Goal: Task Accomplishment & Management: Use online tool/utility

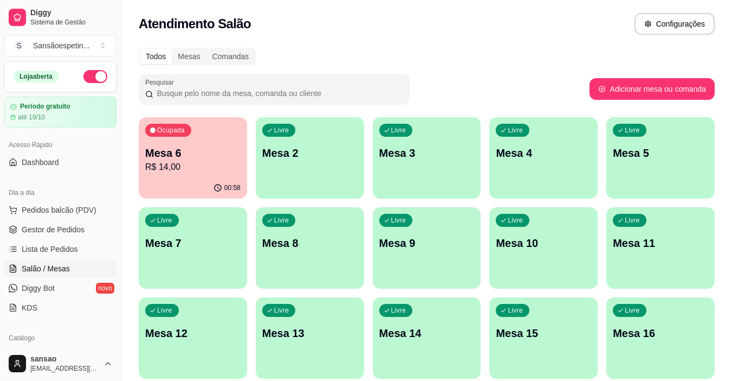
click at [183, 176] on div "Ocupada Mesa 6 R$ 14,00" at bounding box center [193, 147] width 108 height 60
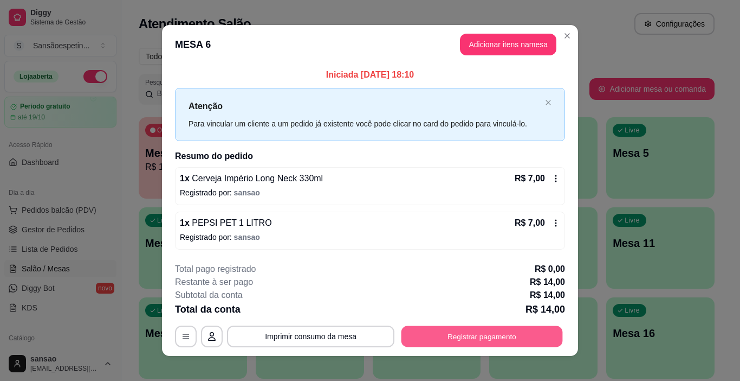
click at [431, 345] on button "Registrar pagamento" at bounding box center [483, 335] width 162 height 21
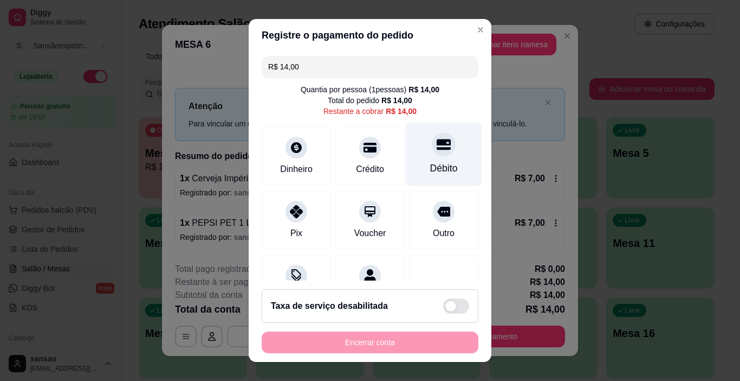
click at [430, 173] on div "Débito" at bounding box center [444, 168] width 28 height 14
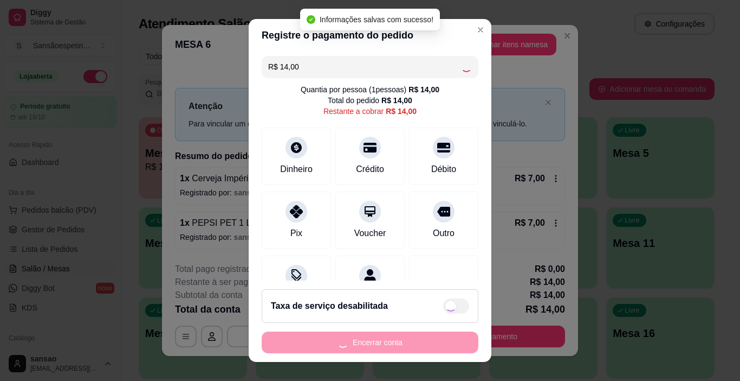
type input "R$ 0,00"
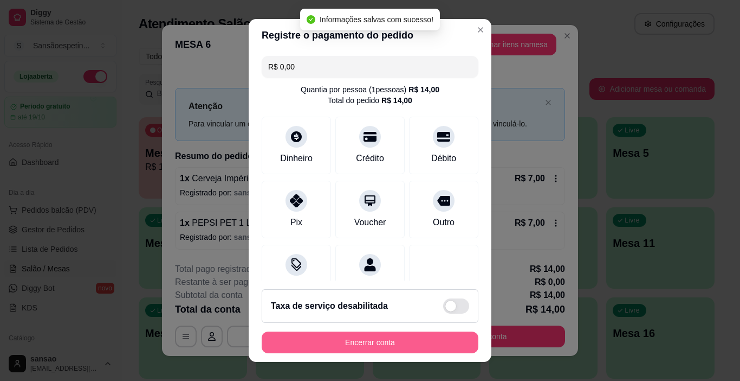
click at [421, 350] on button "Encerrar conta" at bounding box center [370, 342] width 217 height 22
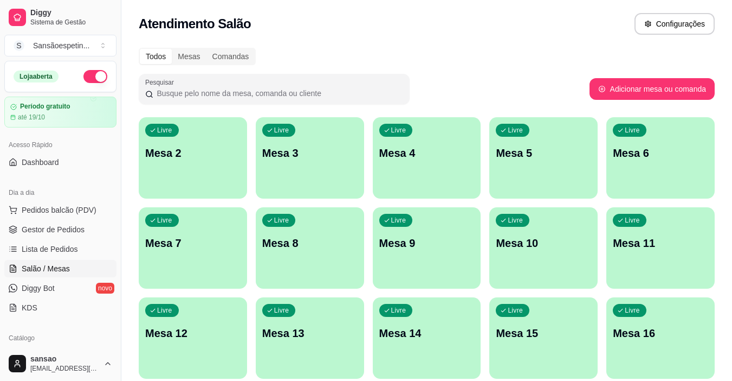
click at [319, 179] on div "Livre Mesa 3" at bounding box center [310, 151] width 108 height 68
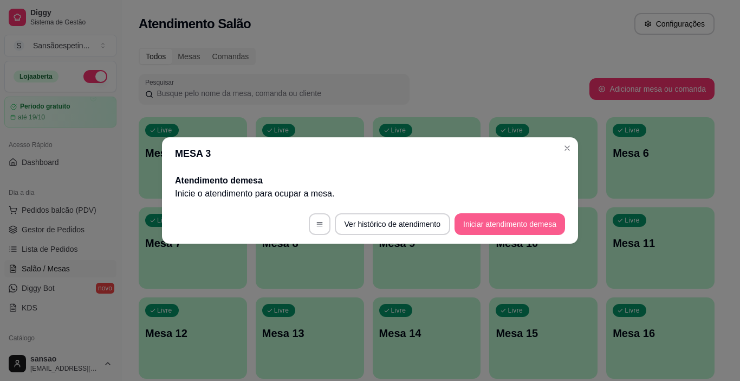
click at [532, 218] on button "Iniciar atendimento de mesa" at bounding box center [510, 224] width 111 height 22
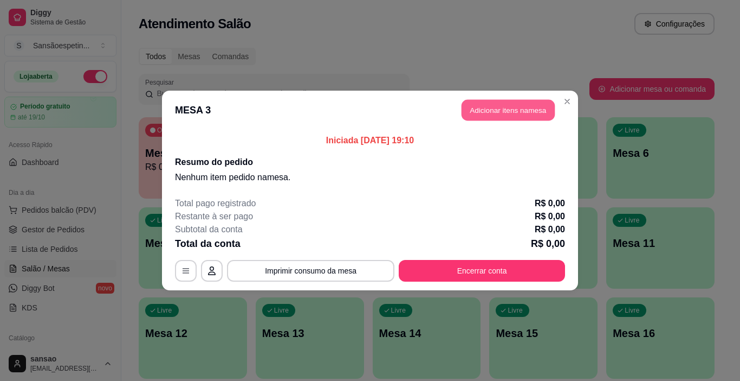
click at [491, 109] on button "Adicionar itens na mesa" at bounding box center [508, 110] width 93 height 21
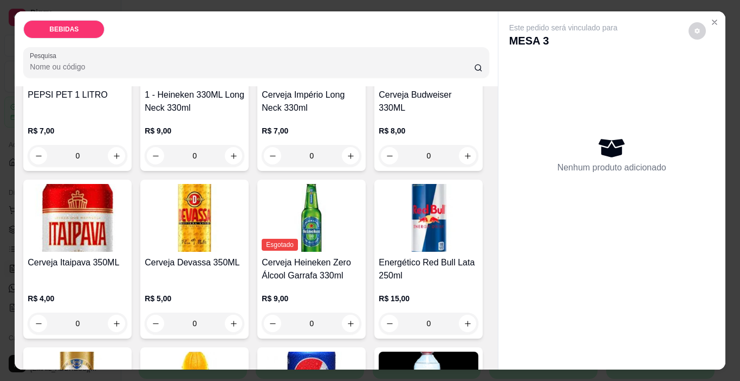
scroll to position [163, 0]
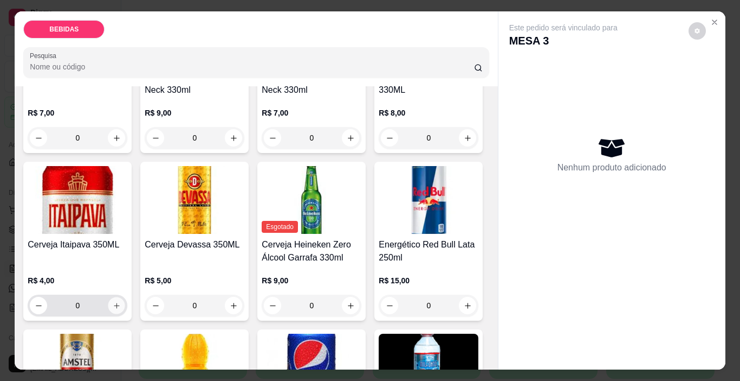
click at [125, 297] on button "increase-product-quantity" at bounding box center [116, 305] width 17 height 17
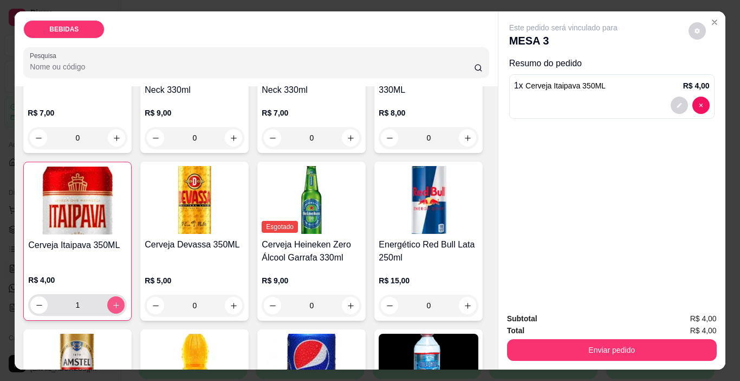
click at [127, 294] on div "1" at bounding box center [77, 305] width 99 height 22
type input "2"
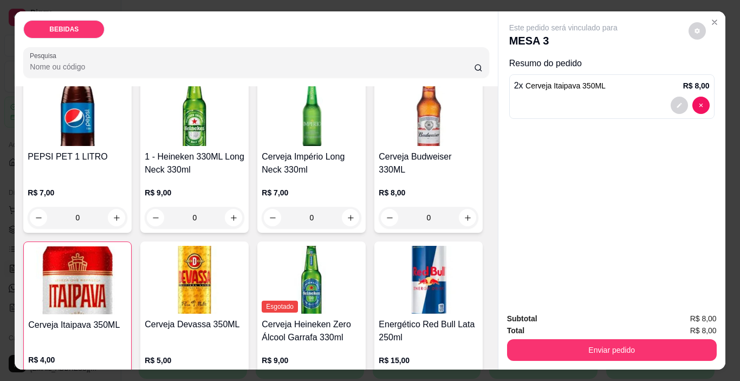
scroll to position [0, 0]
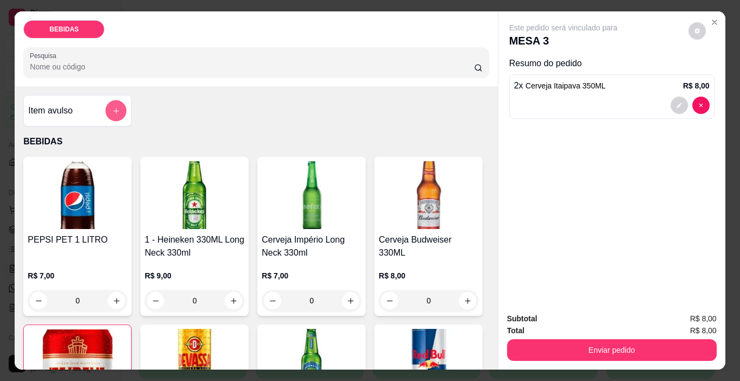
click at [105, 107] on div at bounding box center [116, 111] width 22 height 22
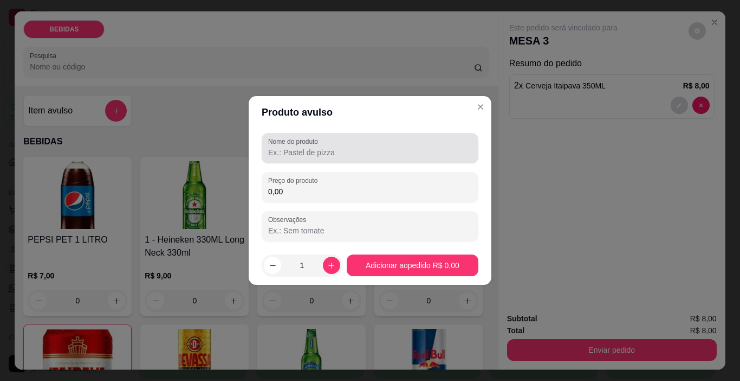
click at [311, 156] on input "Nome do produto" at bounding box center [370, 152] width 204 height 11
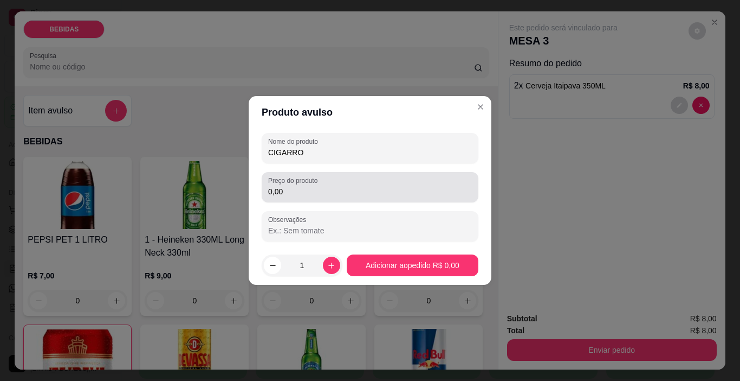
type input "CIGARRO"
click at [300, 190] on input "0,00" at bounding box center [370, 191] width 204 height 11
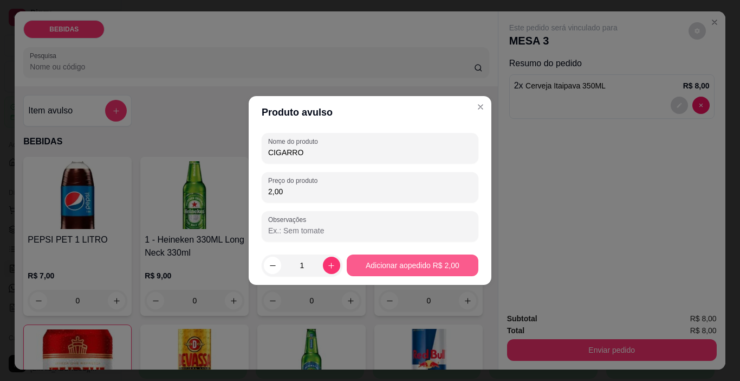
type input "2,00"
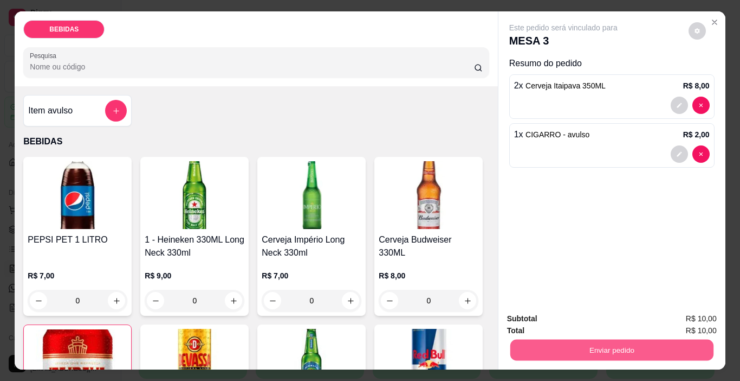
click at [596, 345] on button "Enviar pedido" at bounding box center [611, 349] width 203 height 21
click at [693, 312] on button "Enviar pedido" at bounding box center [689, 318] width 60 height 20
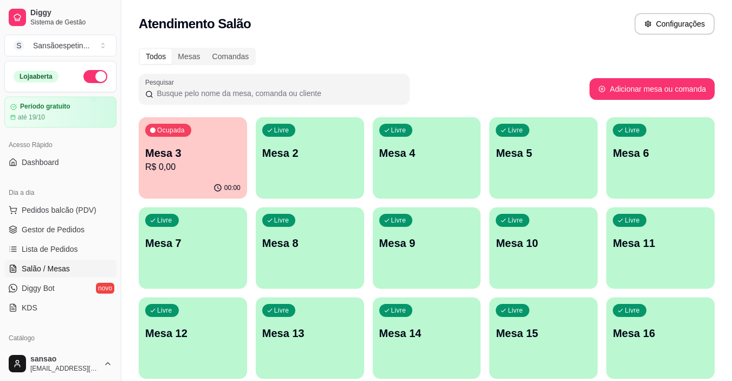
click at [437, 177] on div "Livre Mesa 4" at bounding box center [427, 151] width 108 height 68
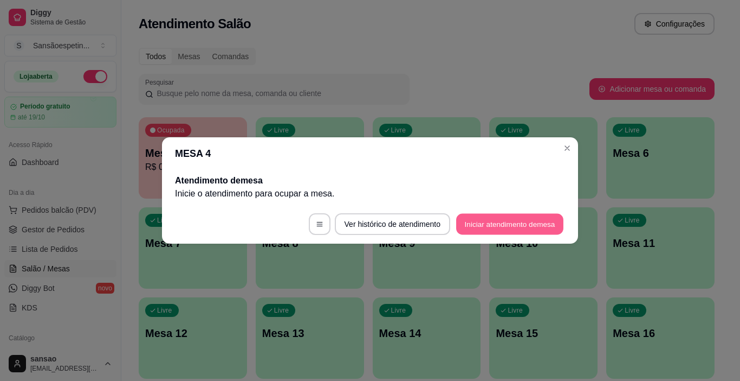
click at [512, 227] on button "Iniciar atendimento de mesa" at bounding box center [509, 224] width 107 height 21
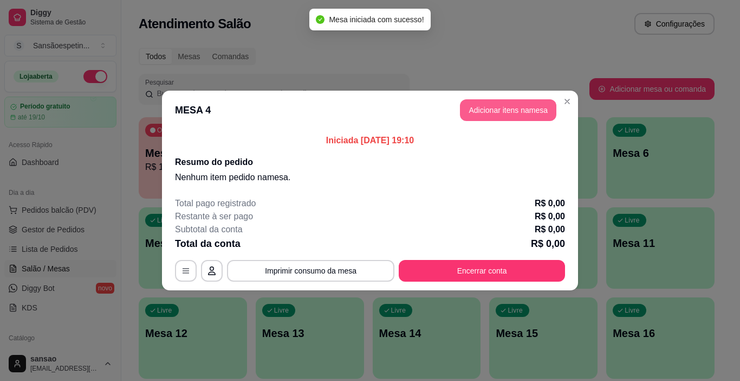
click at [517, 108] on button "Adicionar itens na mesa" at bounding box center [508, 110] width 96 height 22
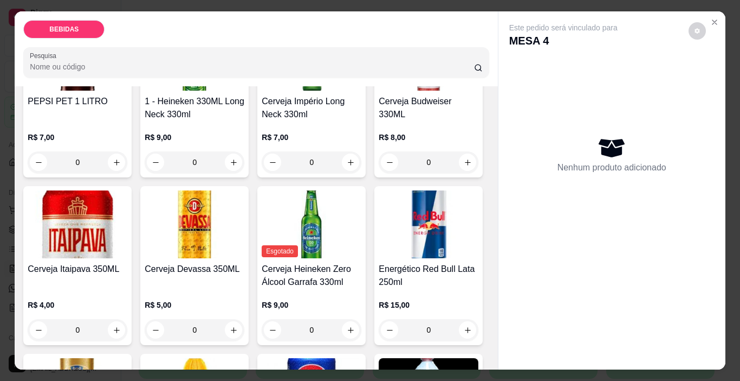
scroll to position [163, 0]
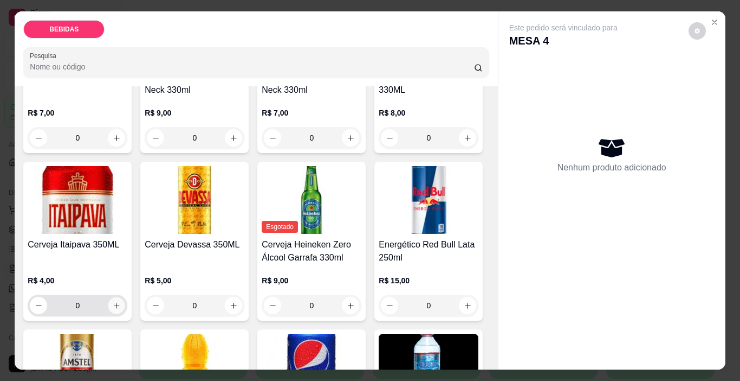
click at [121, 301] on icon "increase-product-quantity" at bounding box center [117, 305] width 8 height 8
type input "2"
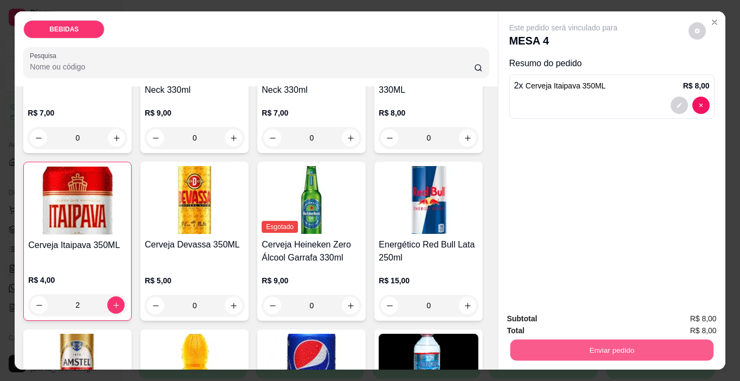
click at [628, 339] on button "Enviar pedido" at bounding box center [611, 349] width 203 height 21
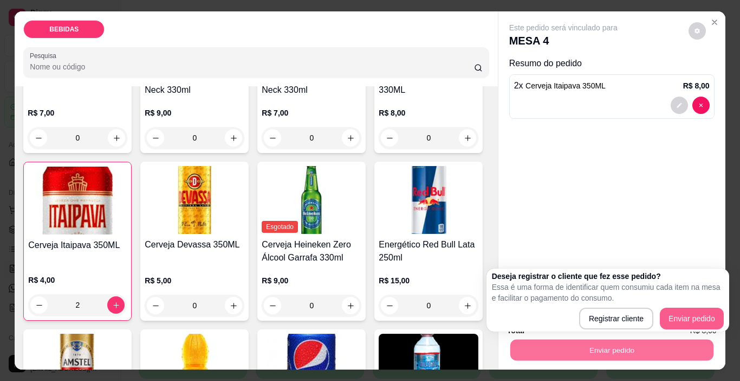
click at [661, 322] on div "Registrar cliente Enviar pedido" at bounding box center [608, 318] width 232 height 22
click at [665, 322] on button "Enviar pedido" at bounding box center [692, 318] width 62 height 21
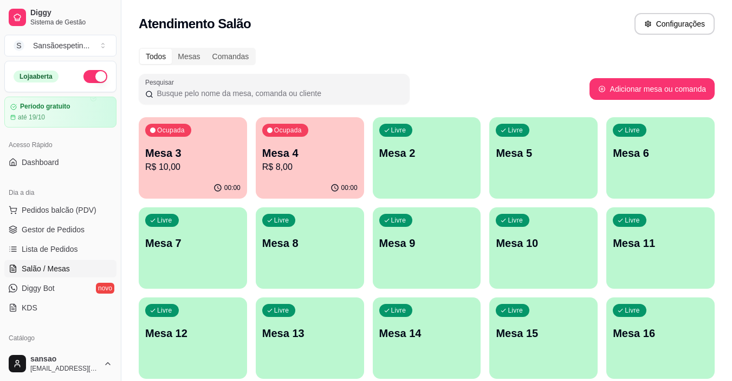
click at [173, 158] on p "Mesa 3" at bounding box center [192, 152] width 95 height 15
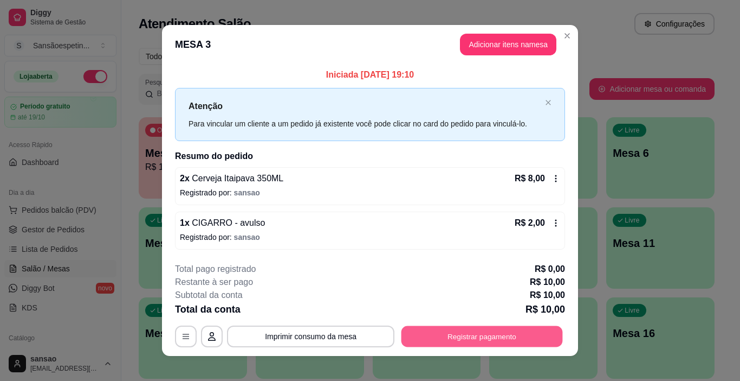
click at [430, 343] on button "Registrar pagamento" at bounding box center [483, 335] width 162 height 21
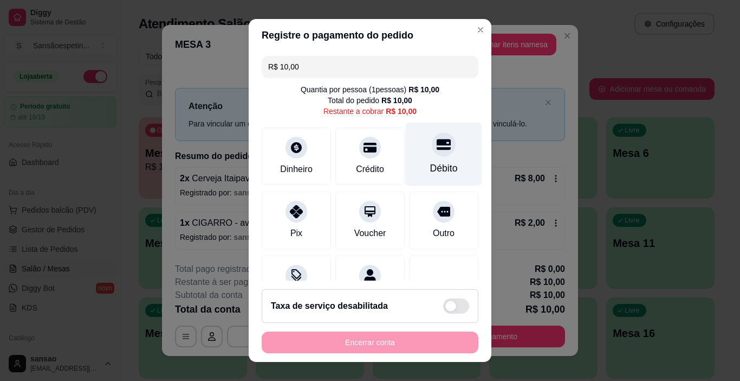
click at [426, 158] on div "Débito" at bounding box center [444, 154] width 76 height 63
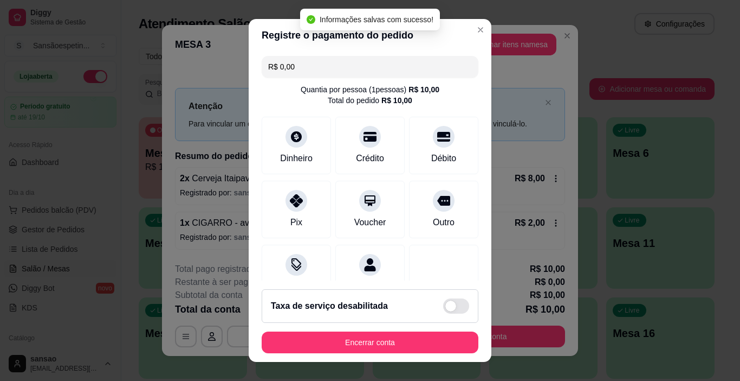
type input "R$ 0,00"
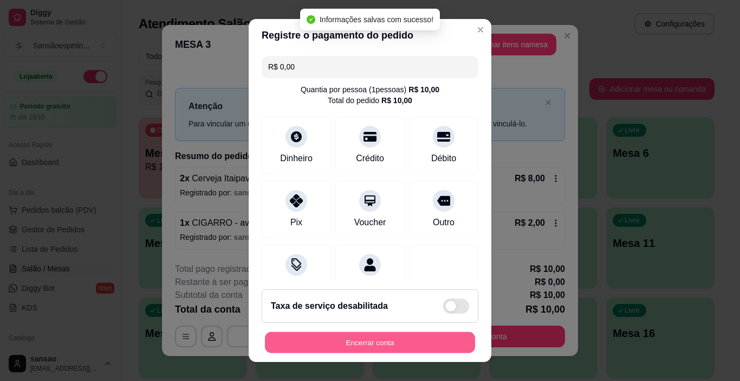
click at [412, 343] on button "Encerrar conta" at bounding box center [370, 342] width 210 height 21
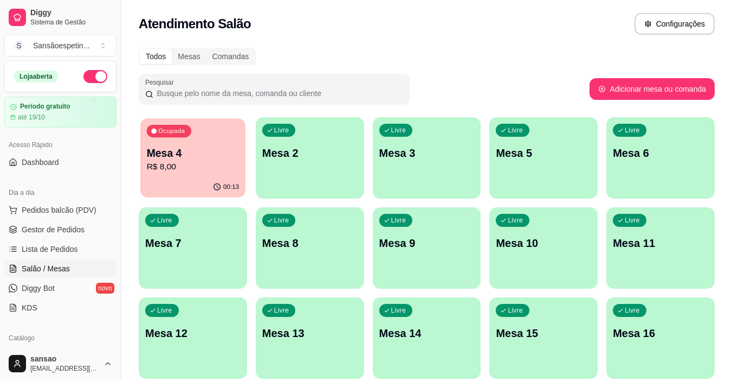
click at [180, 168] on p "R$ 8,00" at bounding box center [193, 166] width 93 height 12
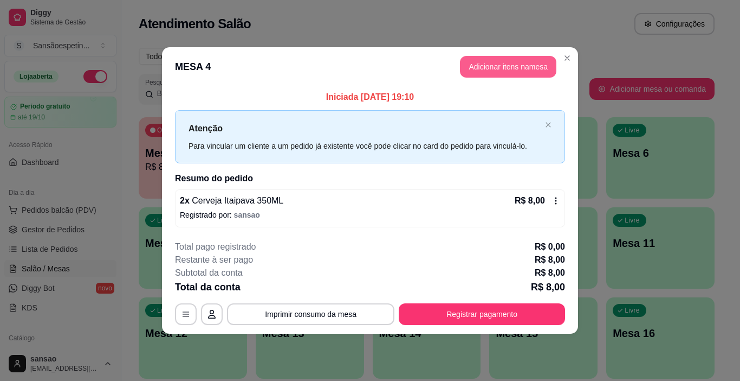
click at [469, 65] on button "Adicionar itens na mesa" at bounding box center [508, 67] width 96 height 22
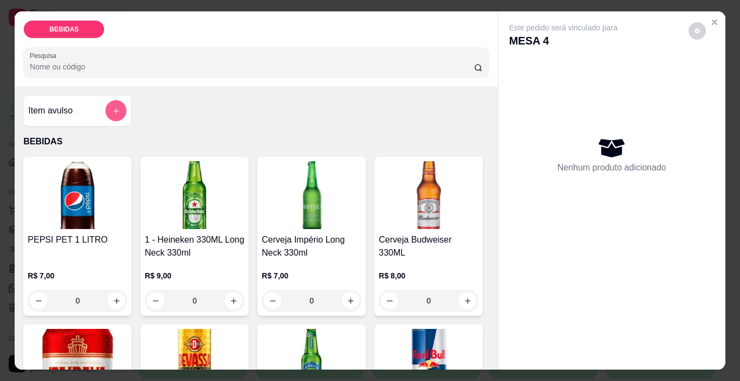
click at [107, 107] on button "add-separate-item" at bounding box center [116, 110] width 21 height 21
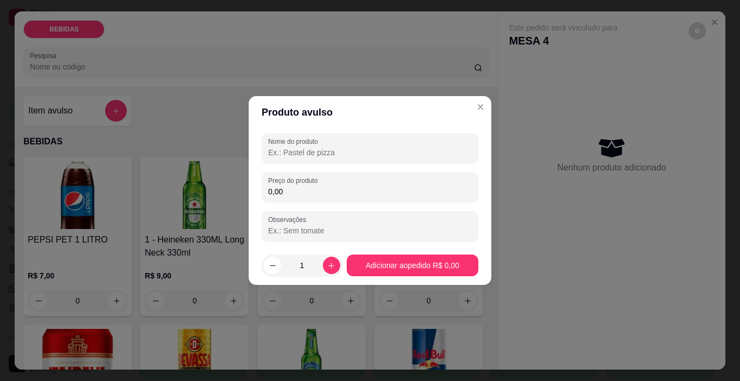
click at [302, 149] on input "Nome do produto" at bounding box center [370, 152] width 204 height 11
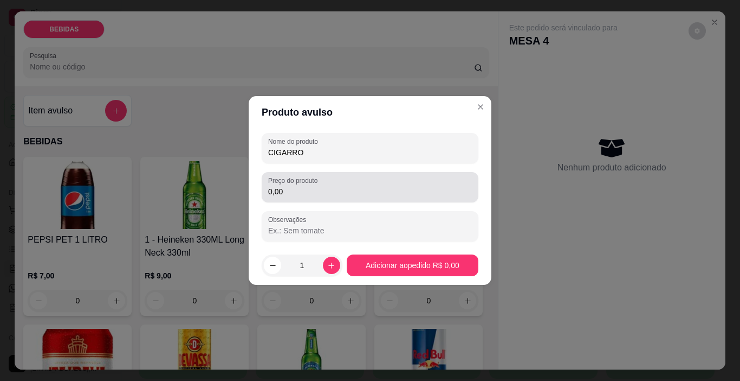
type input "CIGARRO"
click at [297, 181] on label "Preço do produto" at bounding box center [294, 180] width 53 height 9
click at [297, 186] on input "0,00" at bounding box center [370, 191] width 204 height 11
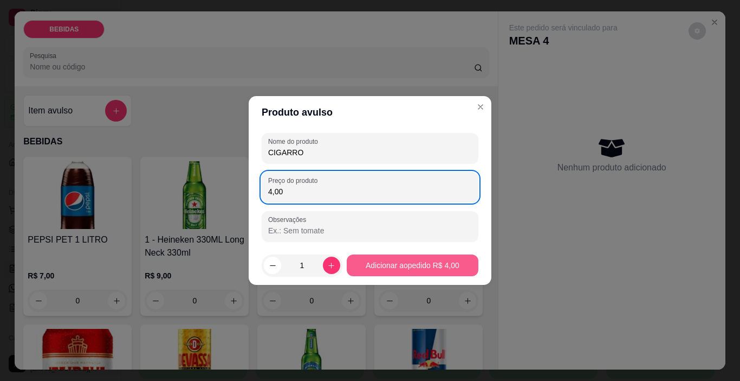
type input "4,00"
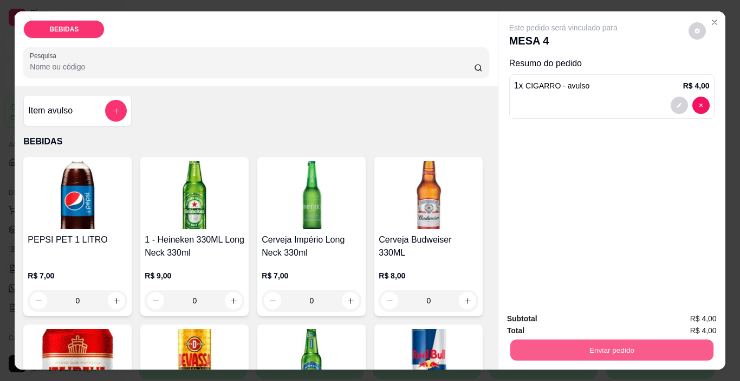
click at [567, 346] on button "Enviar pedido" at bounding box center [611, 349] width 203 height 21
click at [684, 316] on button "Enviar pedido" at bounding box center [688, 318] width 61 height 21
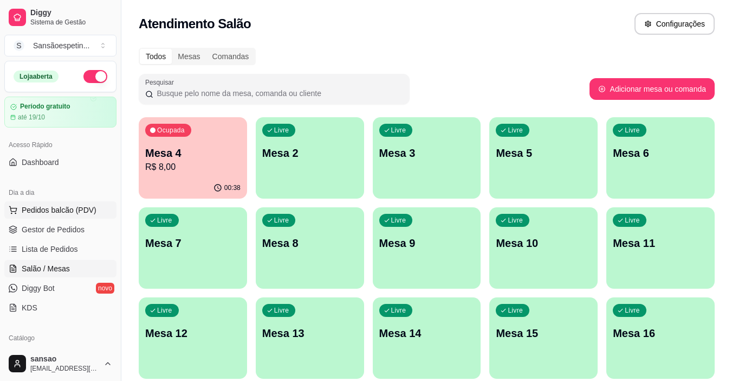
click at [62, 204] on span "Pedidos balcão (PDV)" at bounding box center [59, 209] width 75 height 11
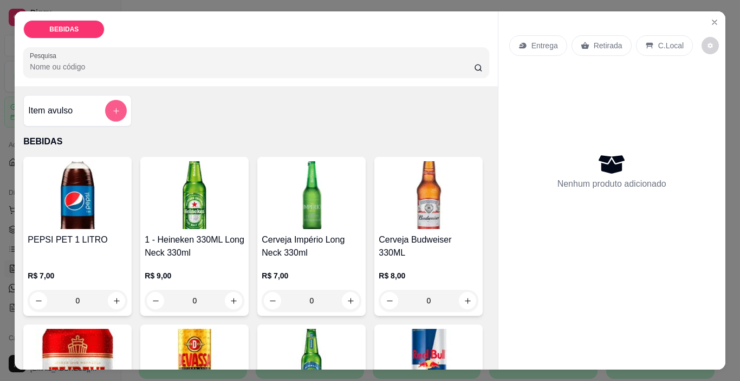
click at [121, 105] on button "add-separate-item" at bounding box center [116, 111] width 22 height 22
